Goal: Book appointment/travel/reservation

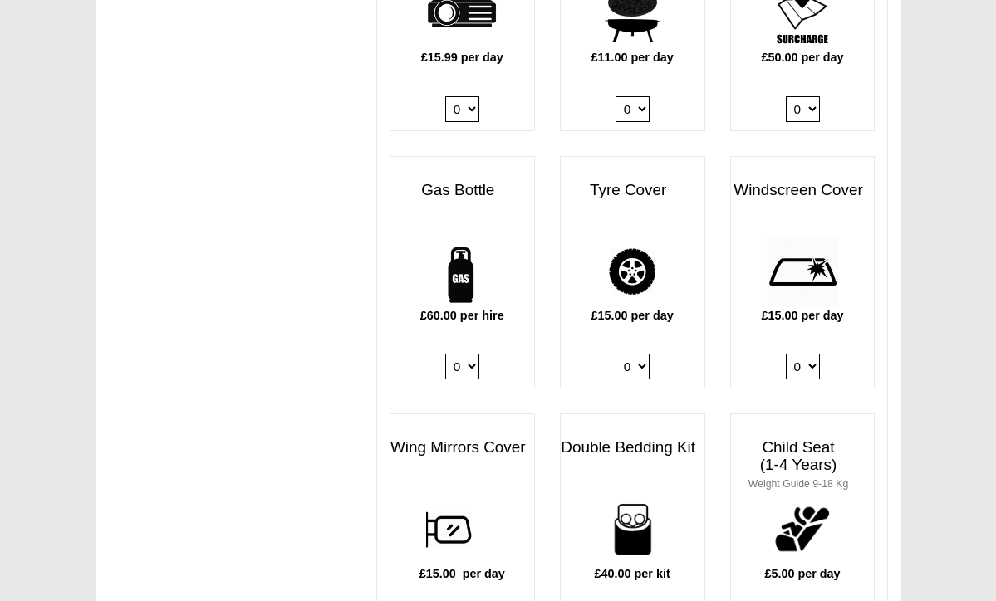
scroll to position [1137, 0]
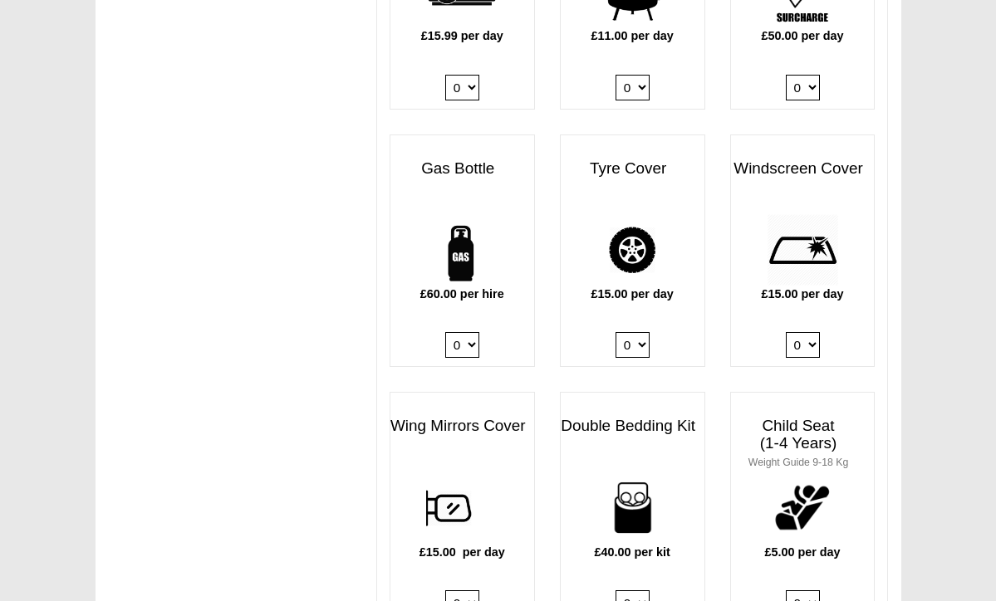
click at [473, 332] on select "0 1" at bounding box center [462, 345] width 34 height 26
select select "Gas Bottle x QTY 1 @ 60.00 GBP per hire."
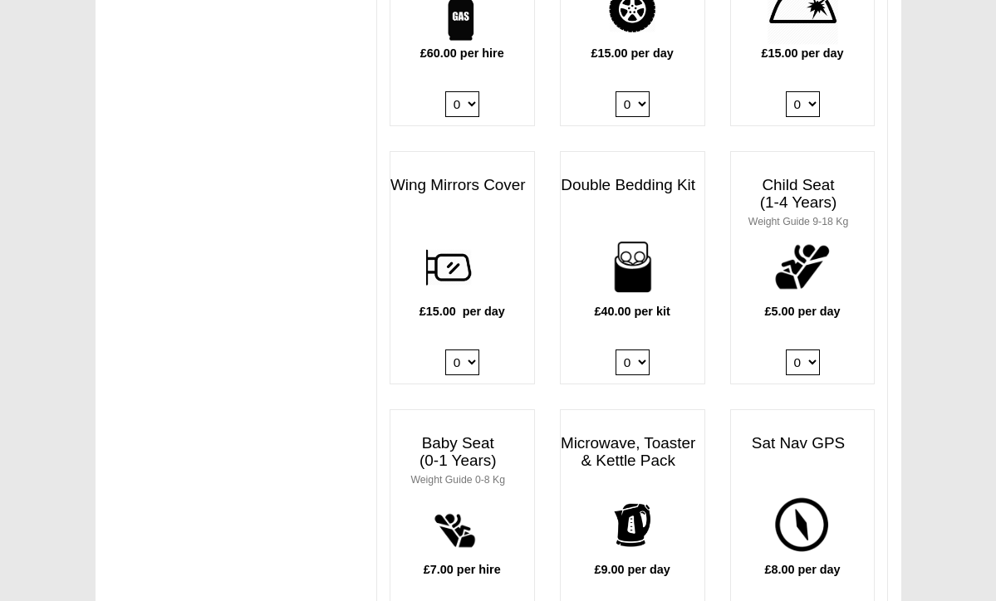
scroll to position [1378, 0]
click at [629, 231] on img at bounding box center [631, 266] width 71 height 71
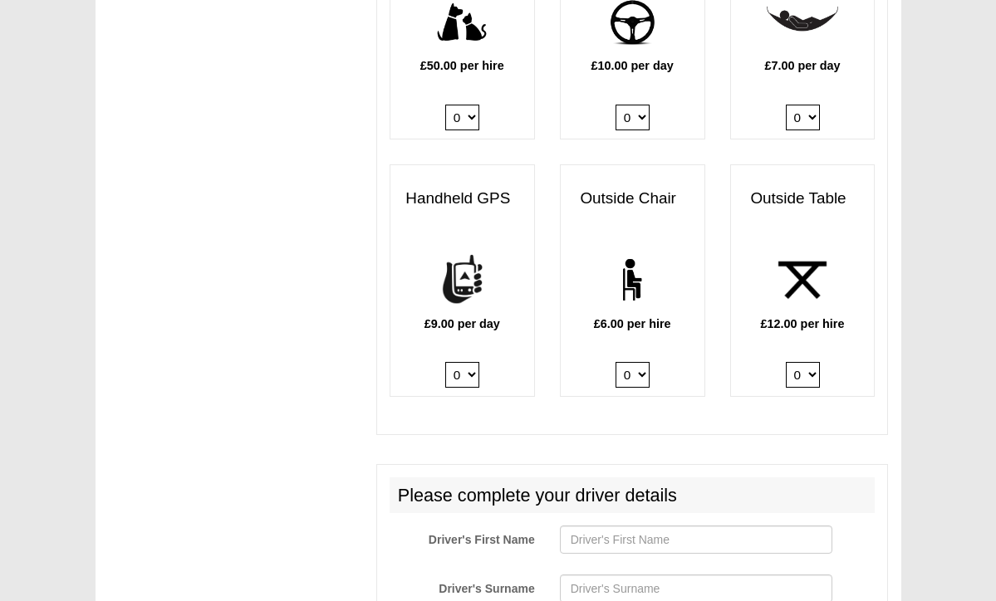
scroll to position [2139, 0]
select select "Outside Chair x QTY 2 @ 6.00 GBP per hire."
click at [813, 362] on select "0 1 2" at bounding box center [802, 375] width 34 height 26
select select "Outside Table x QTY 1 @ 12.00 GBP per hire."
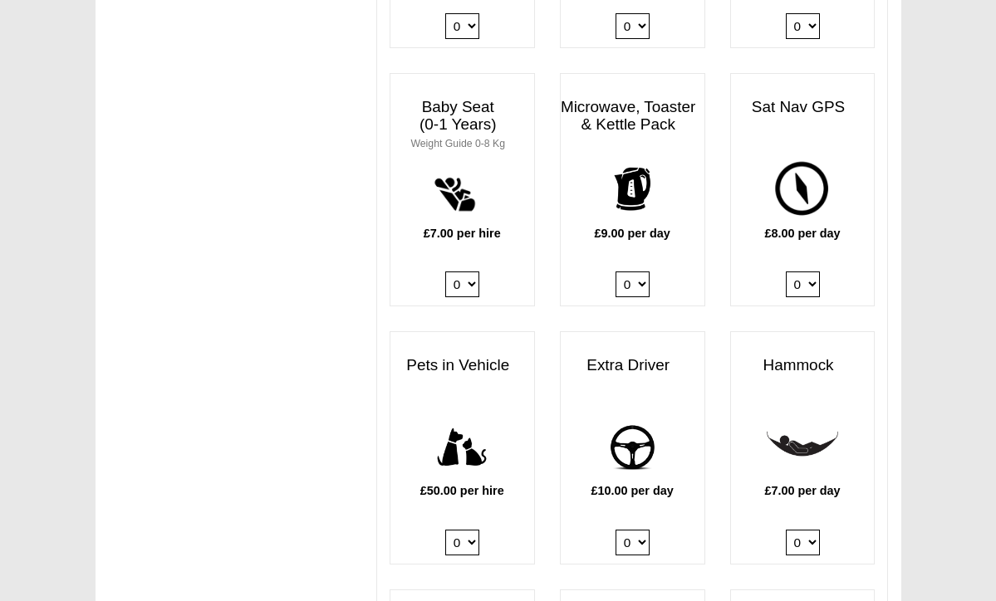
scroll to position [1703, 0]
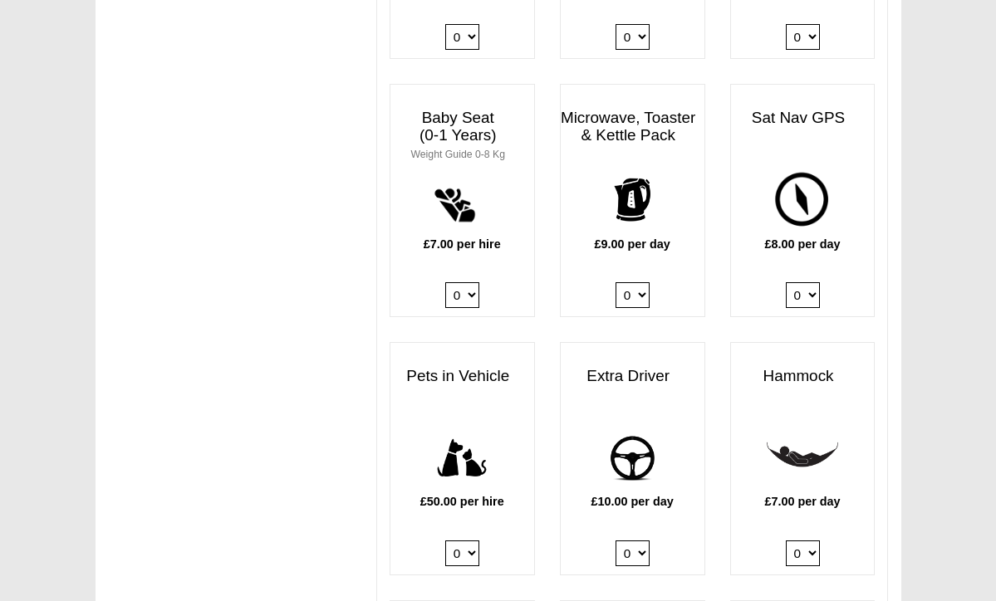
select select "Kitchen Pack x QTY 1 @ 9.00 GBP per day."
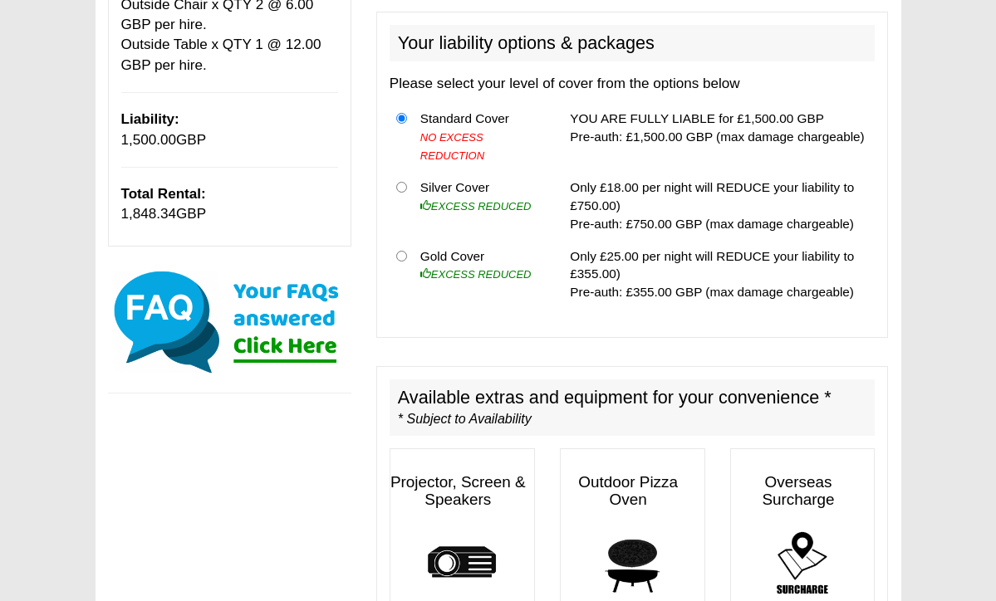
scroll to position [558, 0]
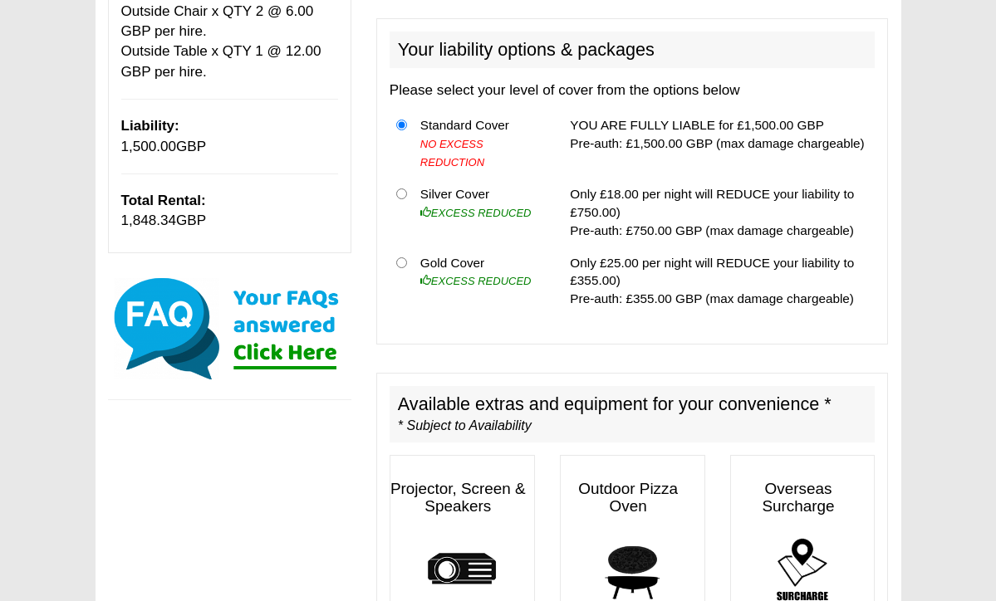
click at [402, 188] on input "radio" at bounding box center [401, 193] width 11 height 11
radio input "true"
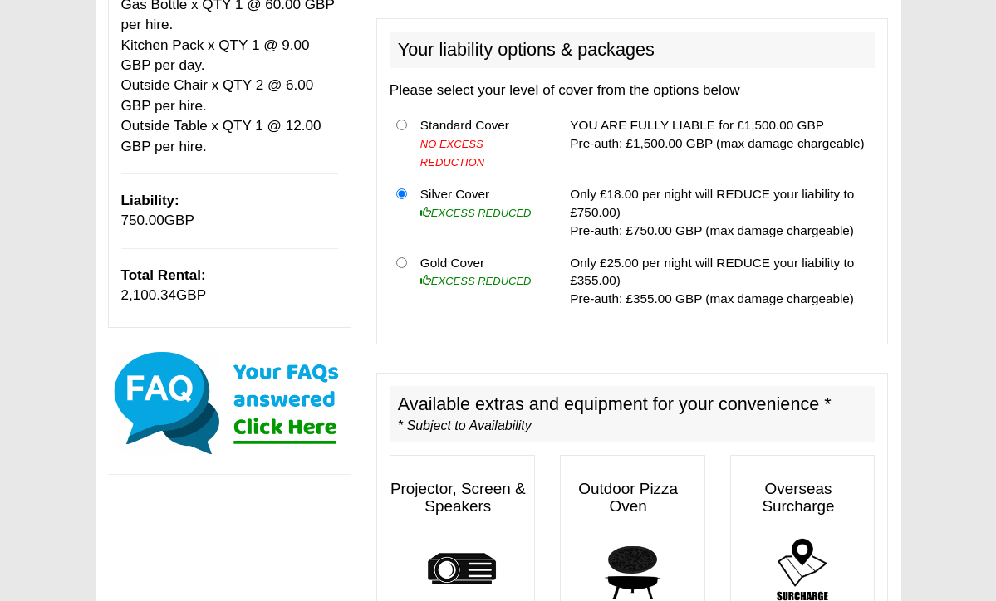
click at [400, 120] on input "radio" at bounding box center [401, 125] width 11 height 11
radio input "true"
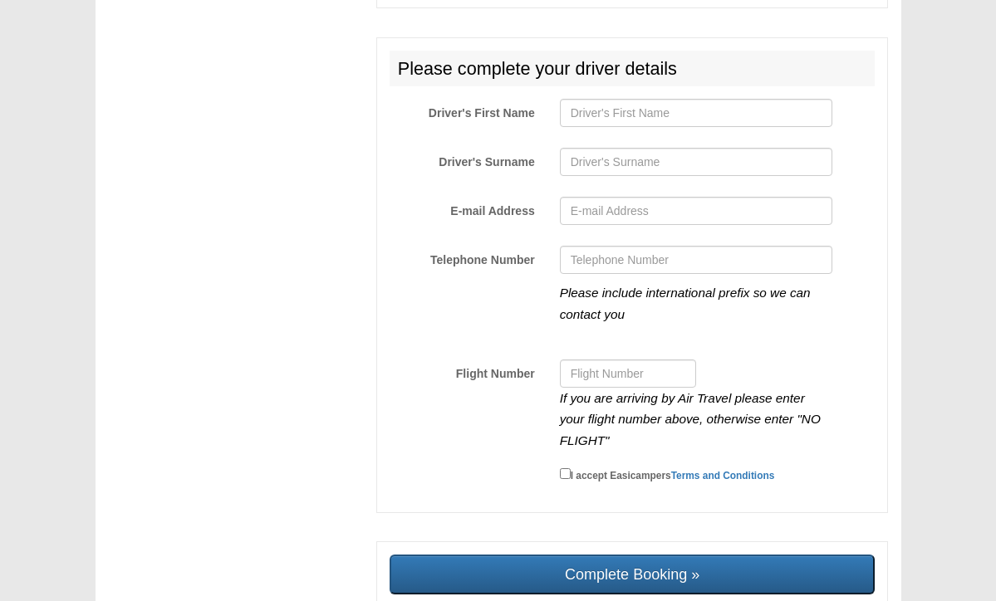
scroll to position [2571, 0]
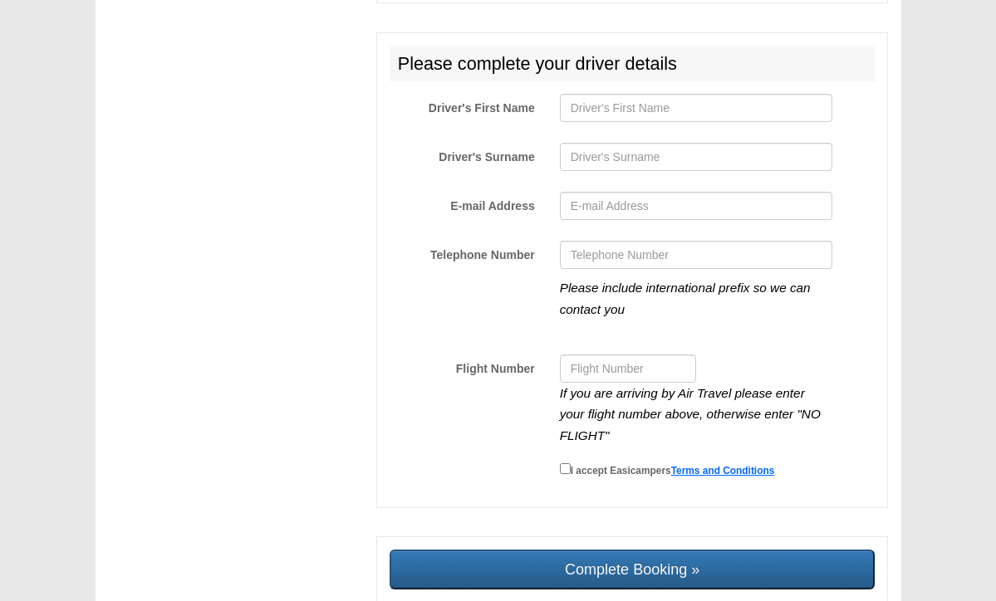
click at [697, 465] on link "Terms and Conditions" at bounding box center [723, 471] width 104 height 12
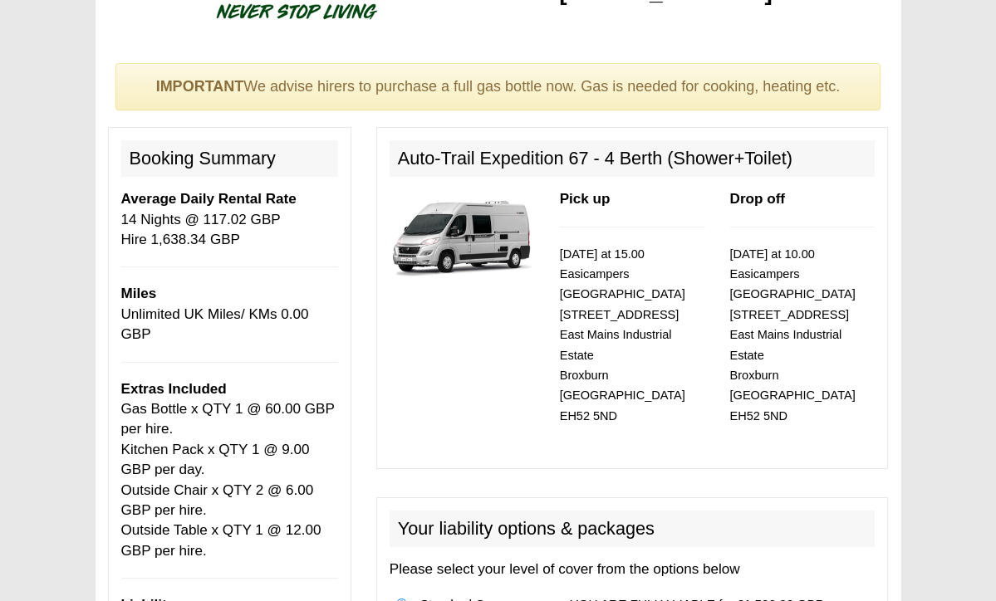
scroll to position [78, 0]
